Goal: Information Seeking & Learning: Compare options

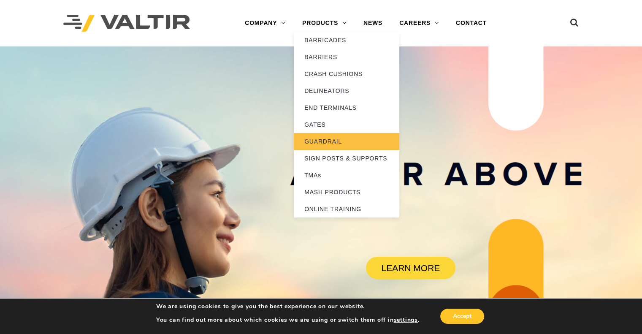
click at [325, 141] on link "GUARDRAIL" at bounding box center [346, 141] width 105 height 17
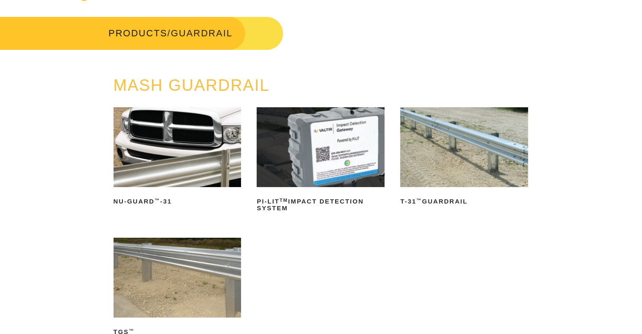
scroll to position [84, 0]
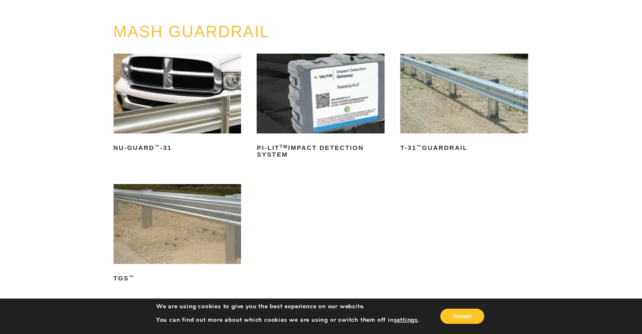
click at [450, 100] on img at bounding box center [464, 94] width 128 height 80
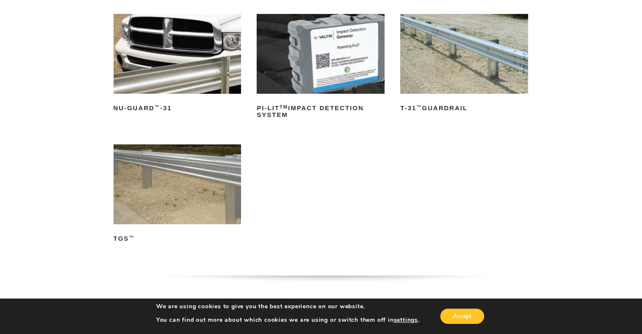
scroll to position [0, 0]
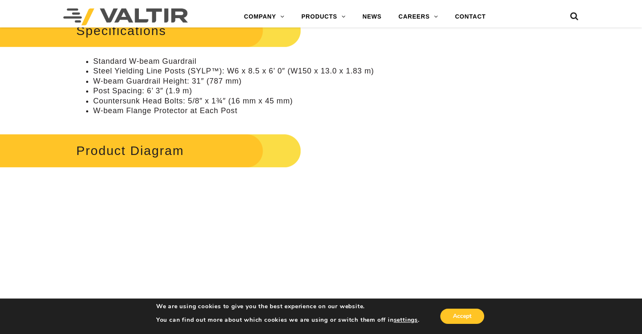
scroll to position [345, 0]
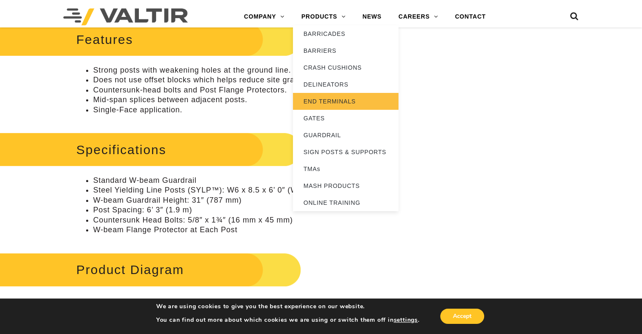
click at [334, 100] on link "END TERMINALS" at bounding box center [345, 101] width 105 height 17
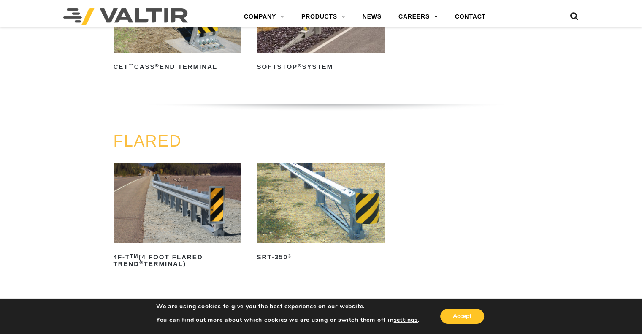
scroll to position [759, 0]
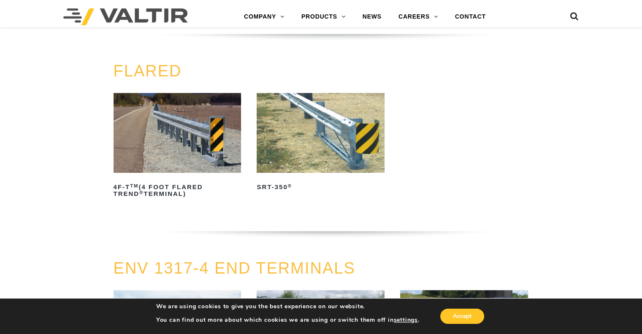
click at [294, 140] on img at bounding box center [320, 133] width 128 height 80
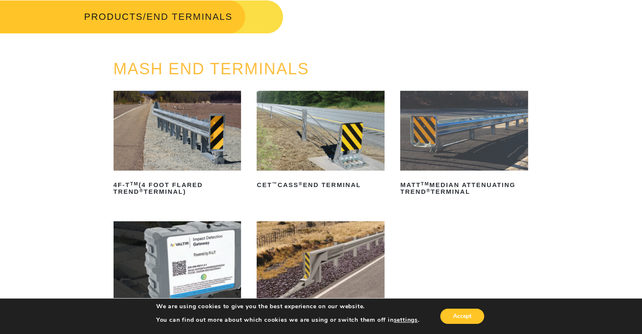
scroll to position [0, 0]
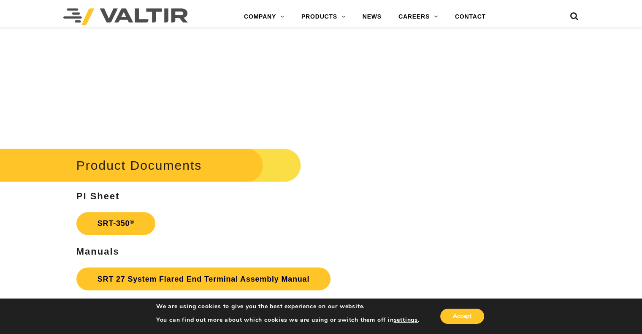
scroll to position [1392, 0]
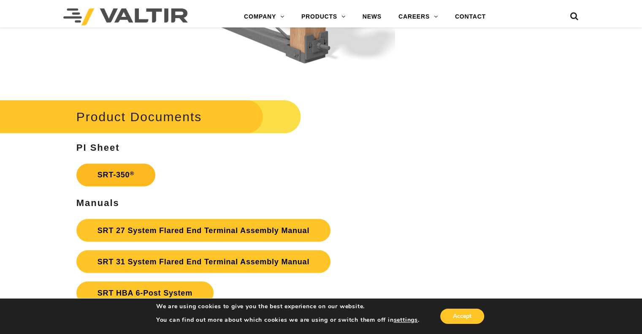
click at [113, 164] on link "SRT-350 ®" at bounding box center [115, 174] width 79 height 23
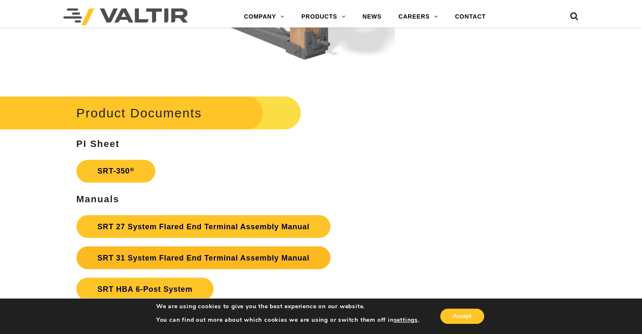
scroll to position [1446, 0]
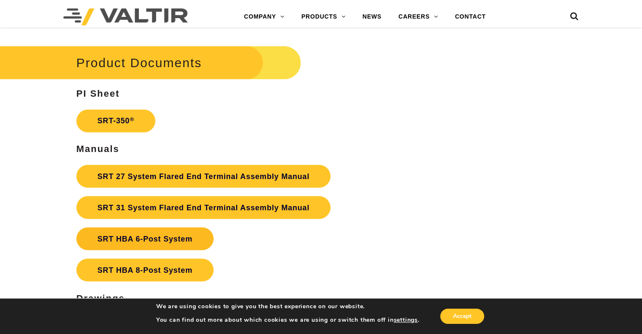
click at [167, 234] on strong "SRT HBA 6-Post System" at bounding box center [144, 238] width 95 height 8
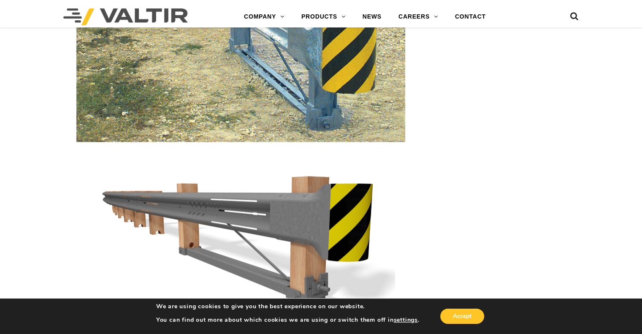
scroll to position [898, 0]
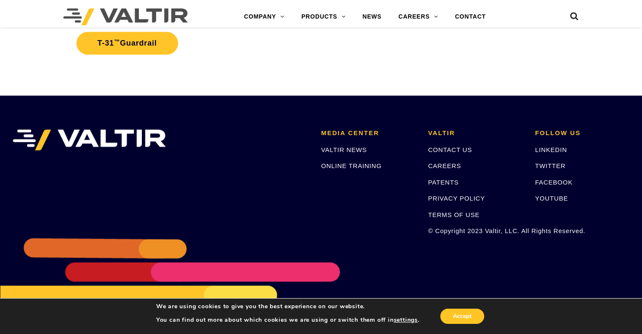
scroll to position [1484, 0]
